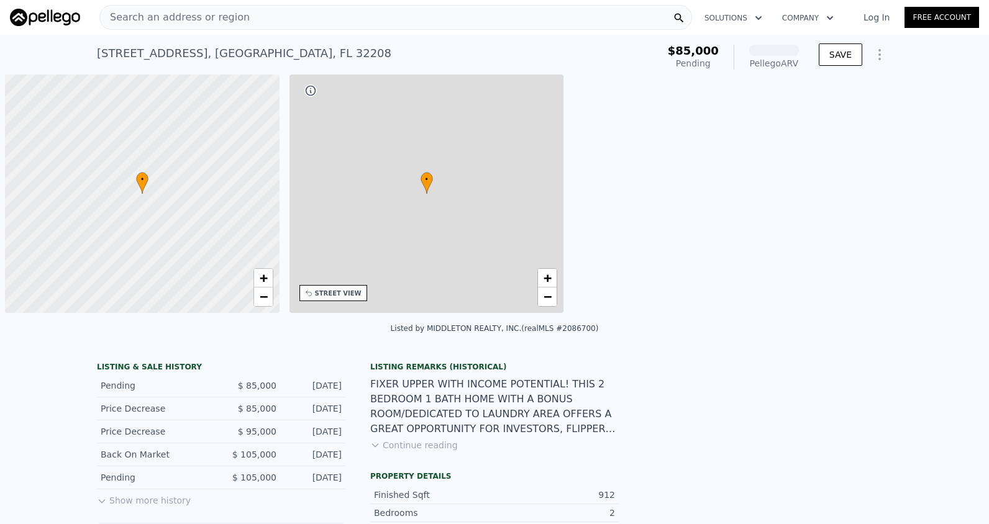
scroll to position [0, 5]
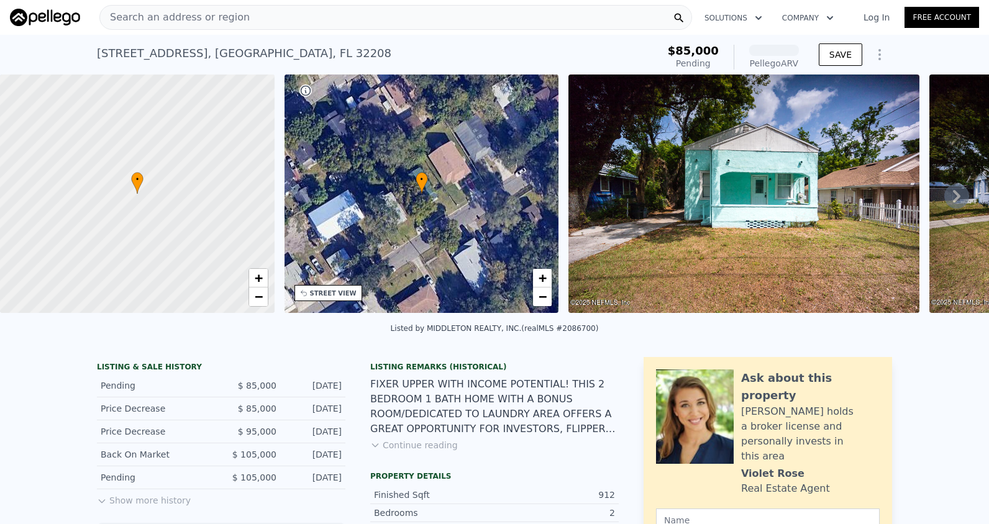
click at [229, 19] on span "Search an address or region" at bounding box center [175, 17] width 150 height 15
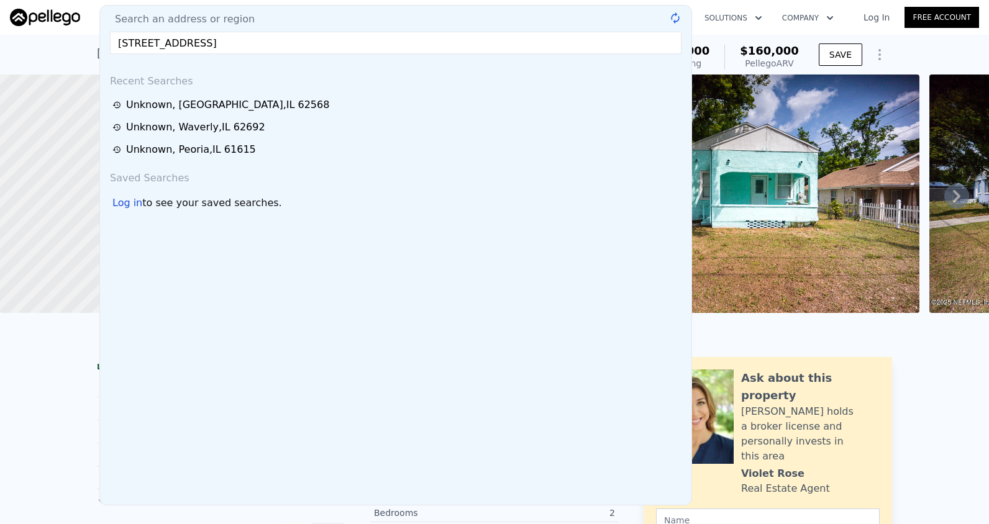
type input "439-441 S State Ave, Freeport, IL 61032"
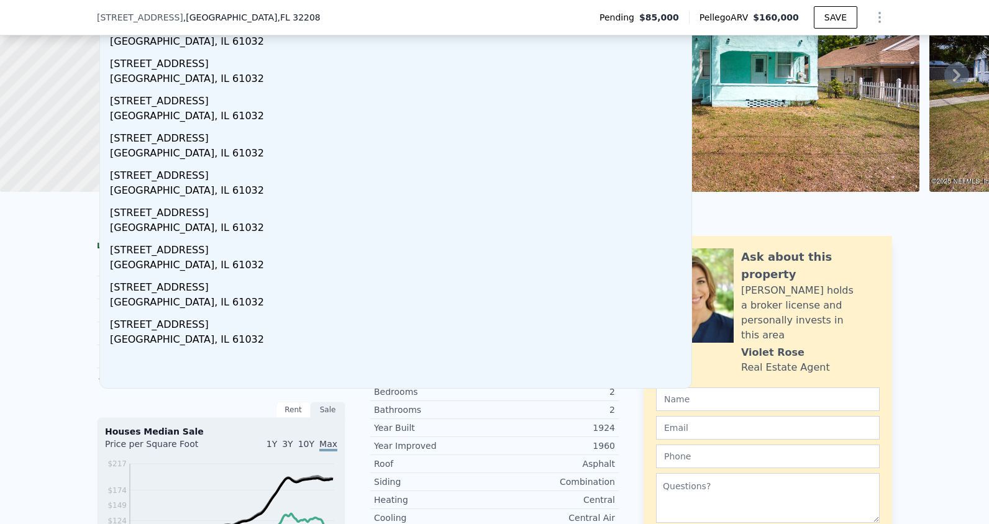
scroll to position [124, 0]
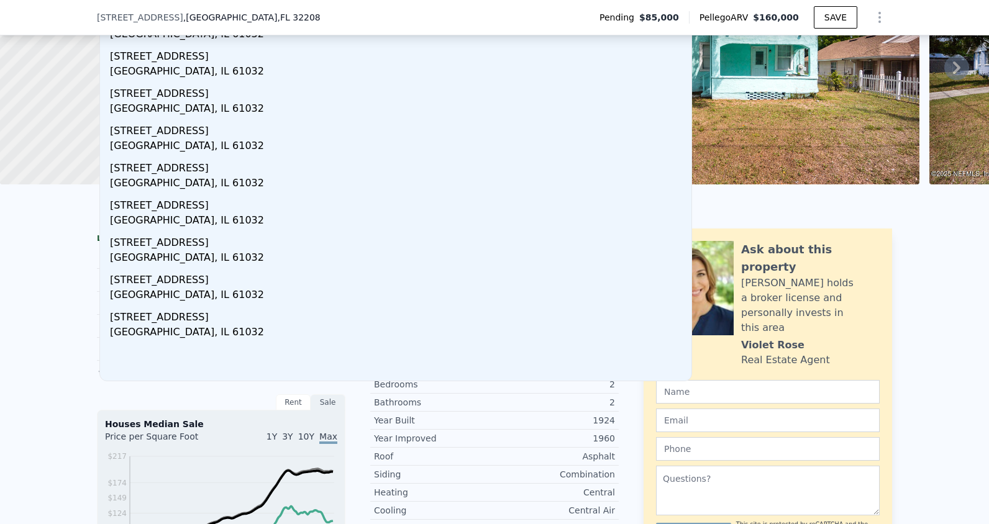
click at [783, 105] on img at bounding box center [743, 65] width 351 height 239
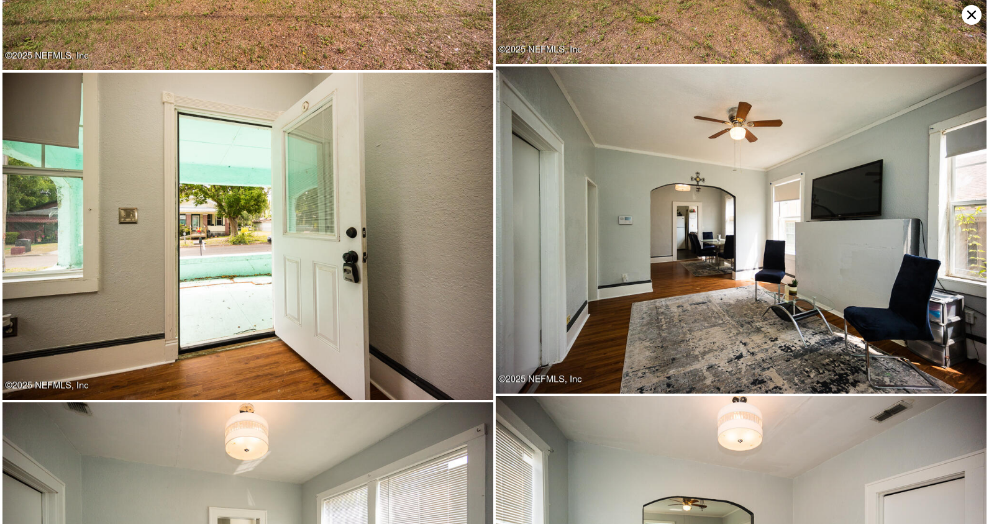
scroll to position [327, 0]
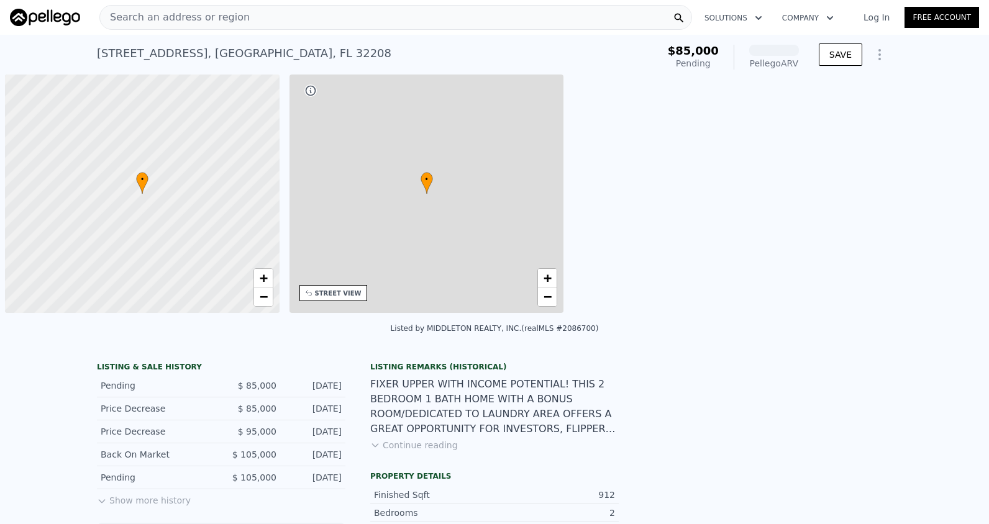
scroll to position [0, 5]
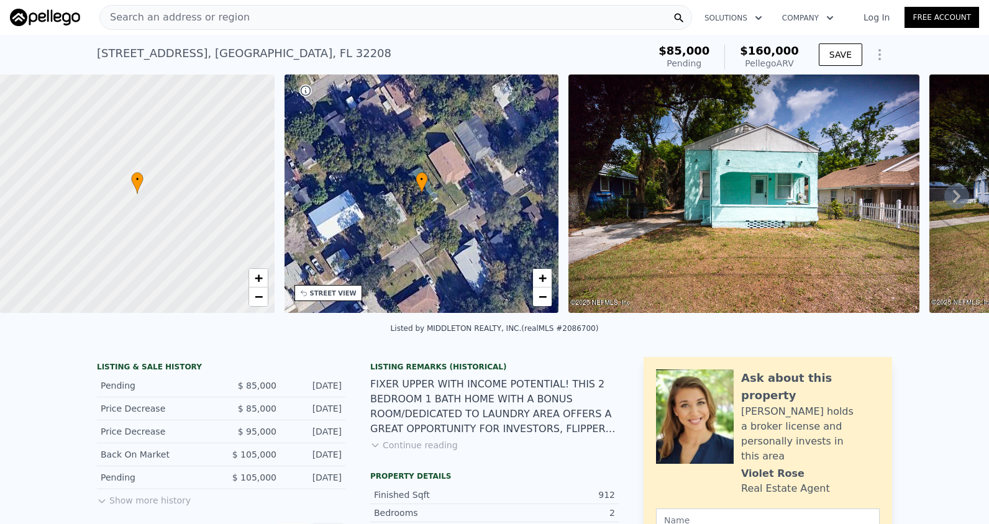
click at [267, 19] on div "Search an address or region" at bounding box center [395, 17] width 593 height 25
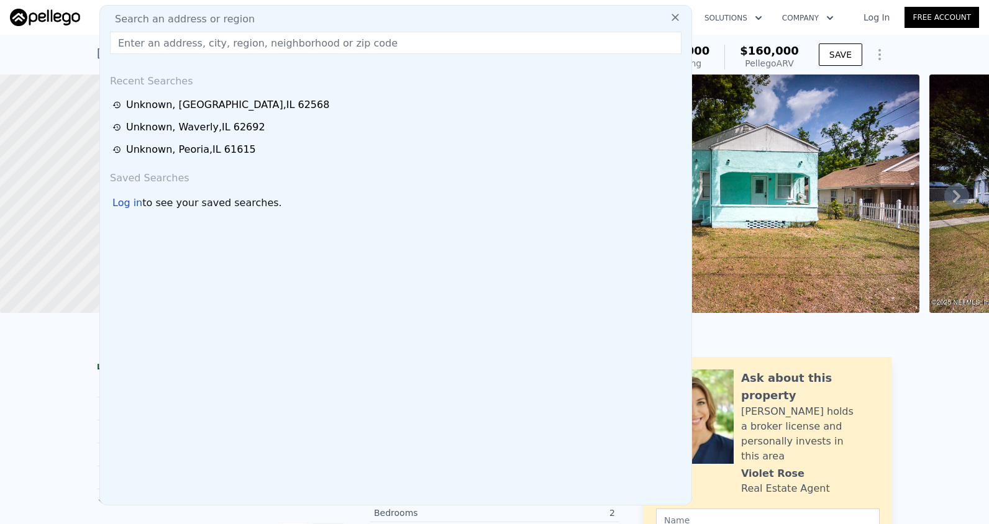
type input "29 W. IROQUOIS ST. FREEPORT, IL"
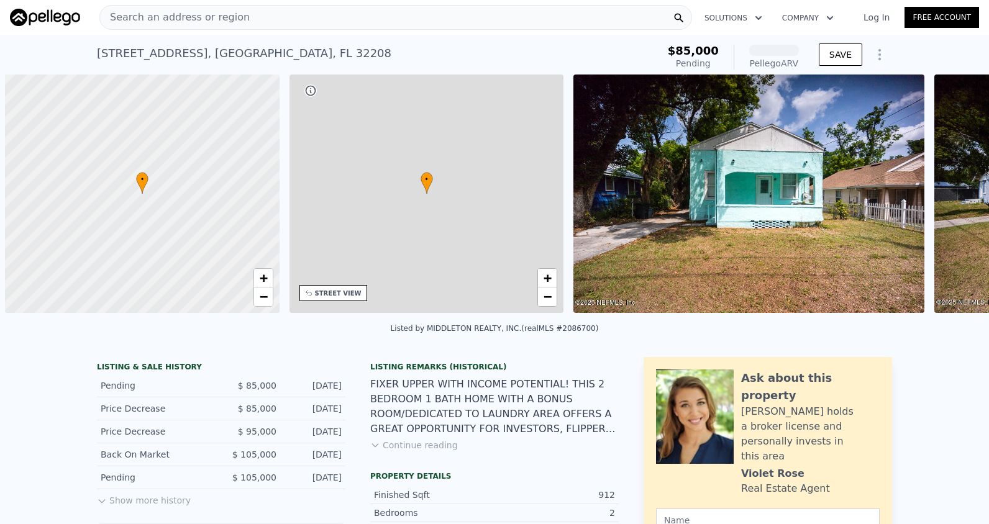
scroll to position [0, 5]
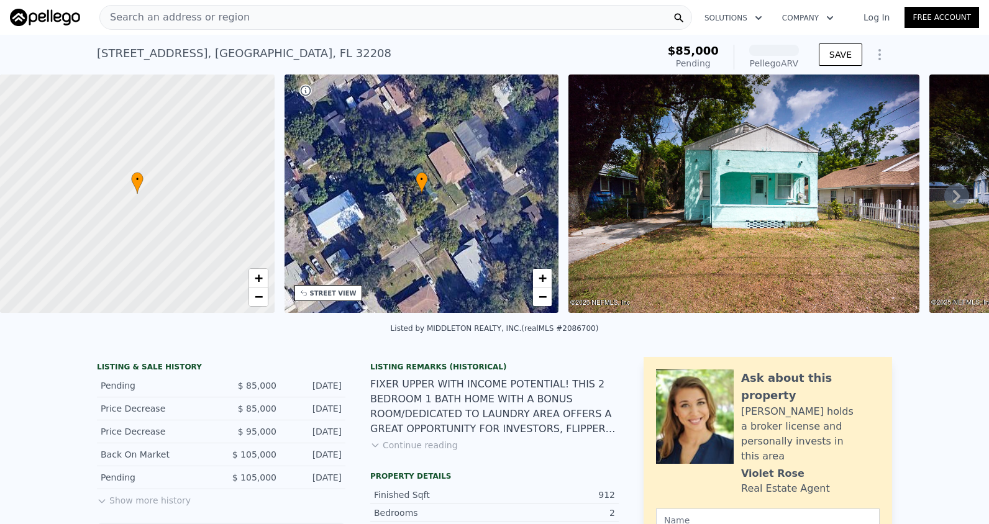
click at [246, 14] on div "Search an address or region" at bounding box center [395, 17] width 593 height 25
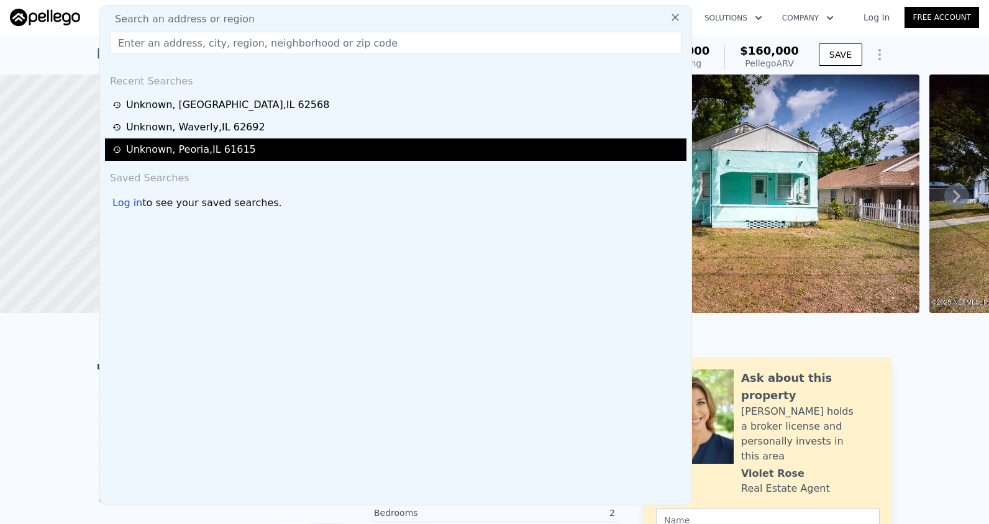
type input "439 S State Ave, Freeport, IL 61032"
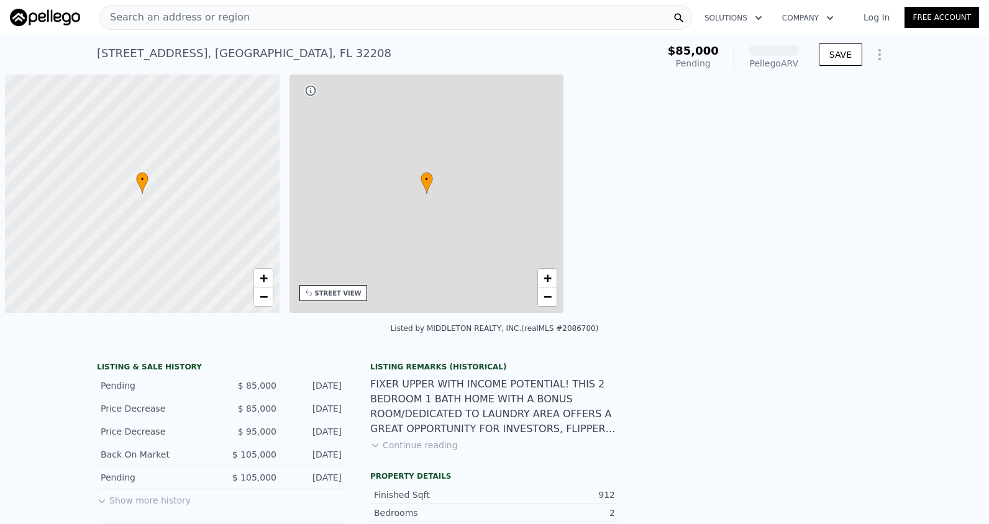
scroll to position [0, 5]
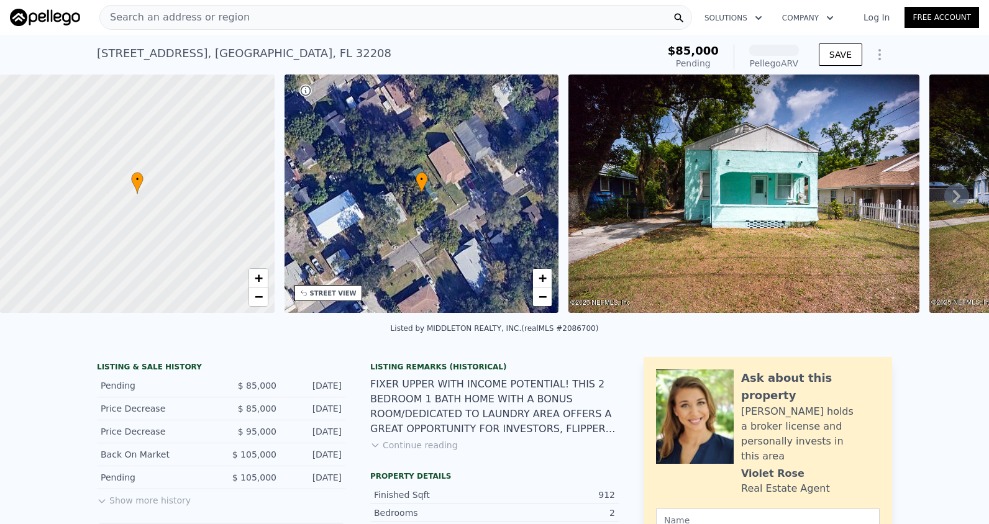
drag, startPoint x: 206, startPoint y: 11, endPoint x: 206, endPoint y: 19, distance: 8.1
click at [206, 19] on span "Search an address or region" at bounding box center [175, 17] width 150 height 15
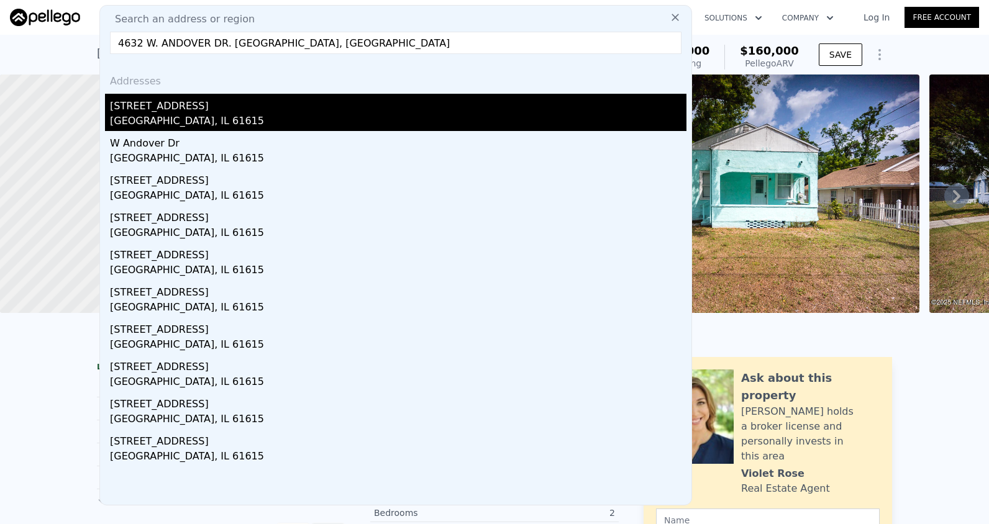
type input "4632 W. ANDOVER DR. [GEOGRAPHIC_DATA], [GEOGRAPHIC_DATA]"
click at [177, 117] on div "[GEOGRAPHIC_DATA], IL 61615" at bounding box center [398, 122] width 577 height 17
